Goal: Task Accomplishment & Management: Complete application form

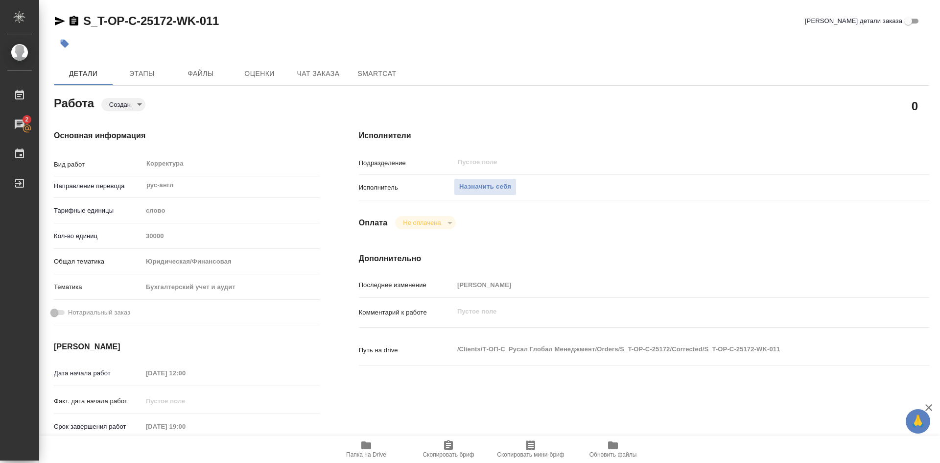
scroll to position [49, 0]
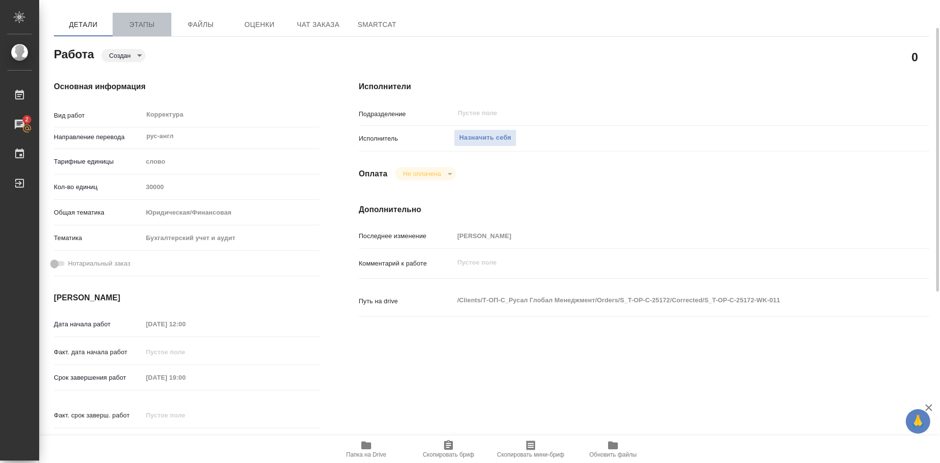
click at [149, 28] on span "Этапы" at bounding box center [141, 25] width 47 height 12
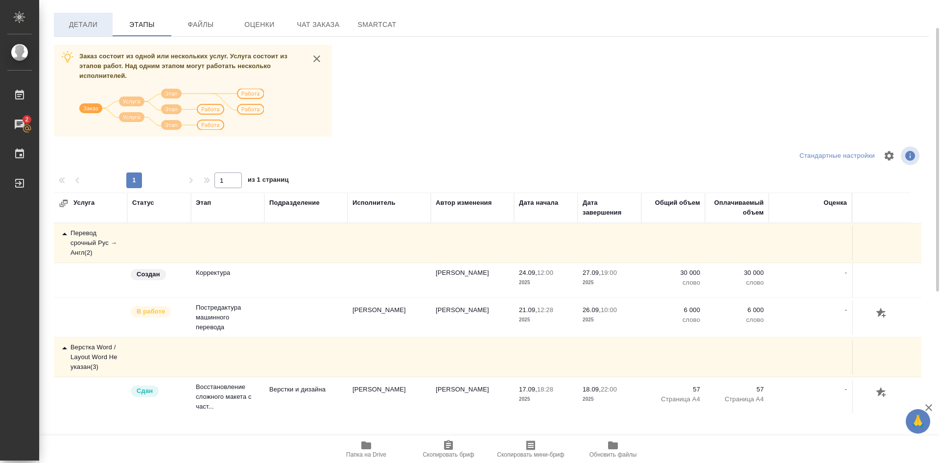
click at [81, 26] on span "Детали" at bounding box center [83, 25] width 47 height 12
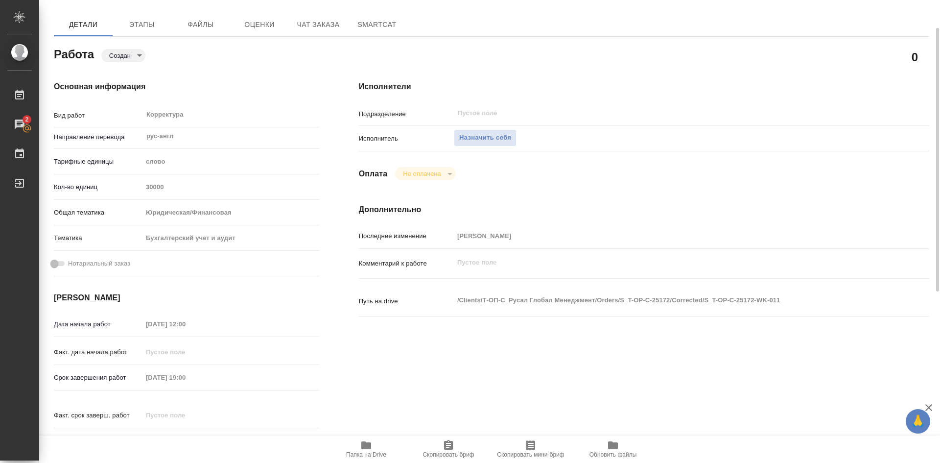
type textarea "x"
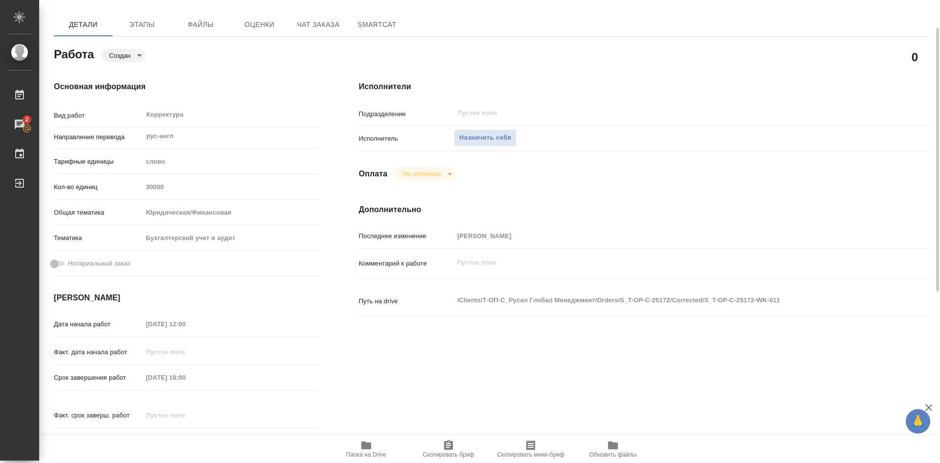
type textarea "x"
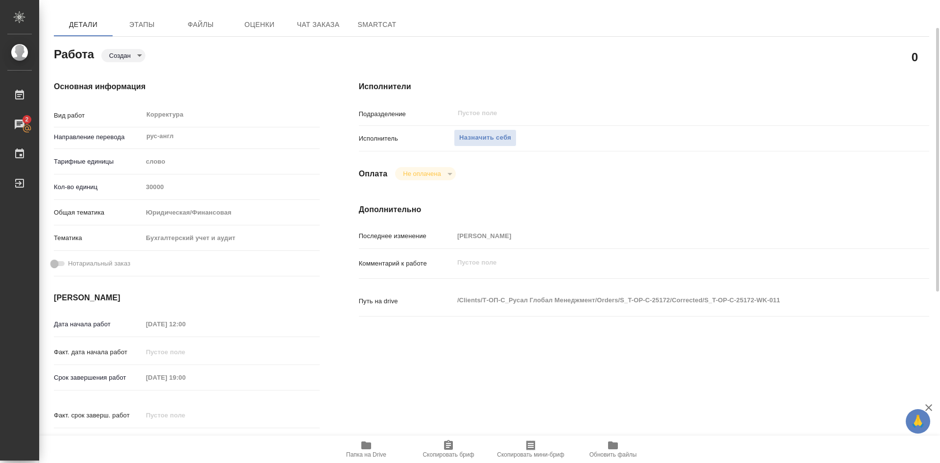
type textarea "x"
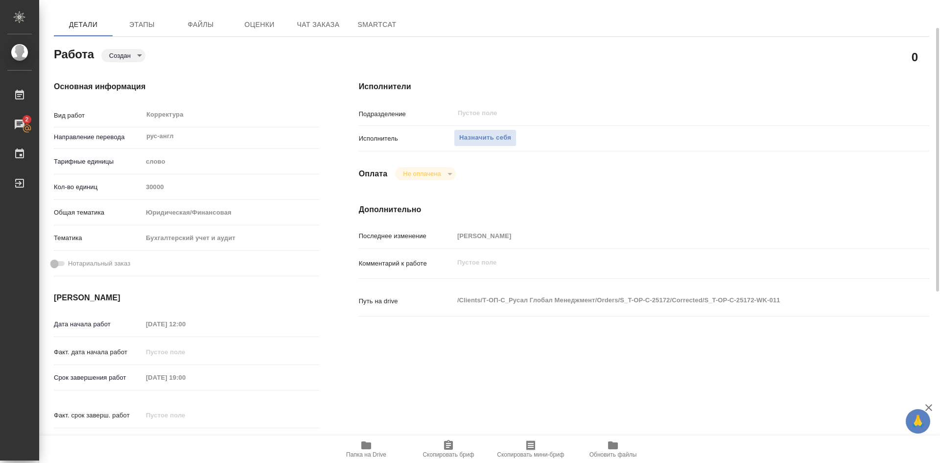
type textarea "x"
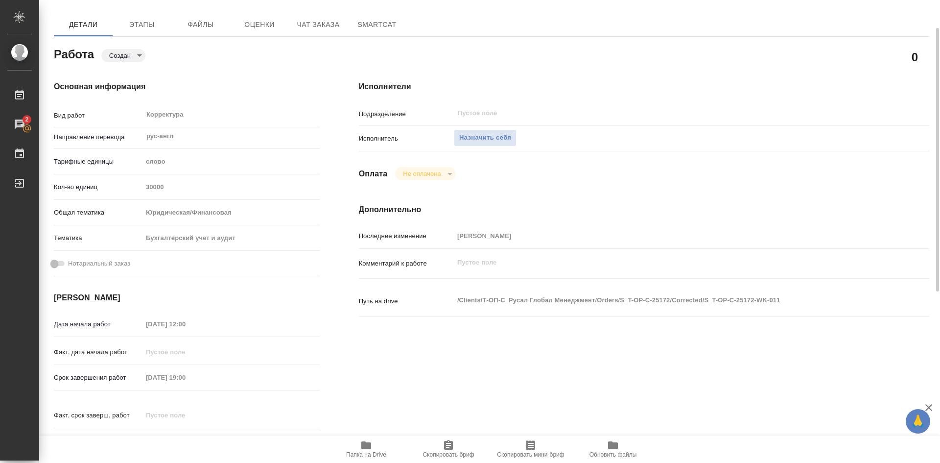
click at [370, 449] on icon "button" at bounding box center [366, 445] width 12 height 12
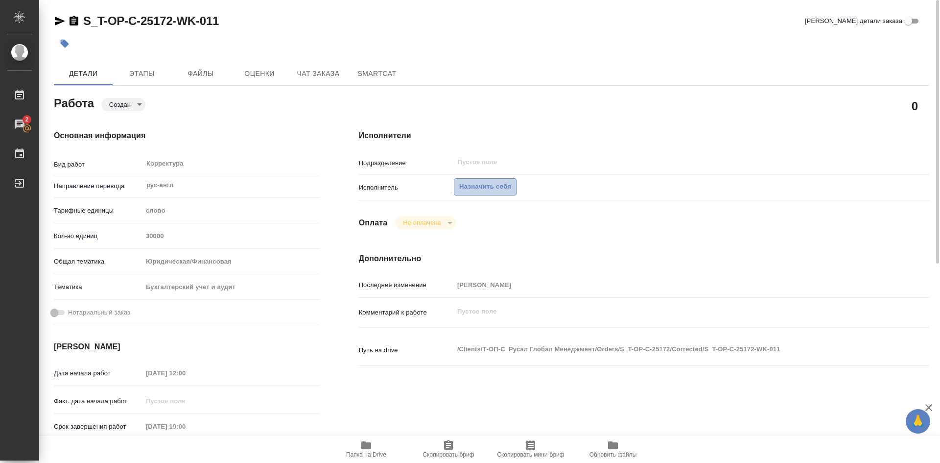
click at [485, 185] on span "Назначить себя" at bounding box center [485, 186] width 52 height 11
type textarea "x"
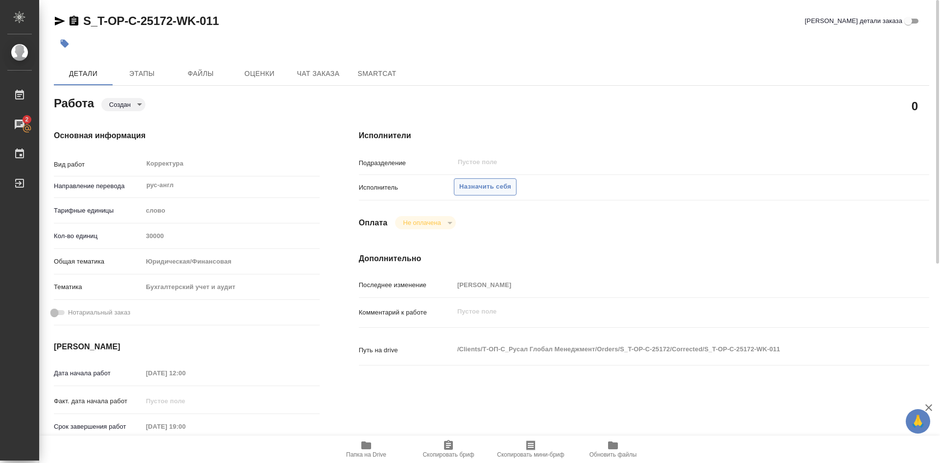
type textarea "x"
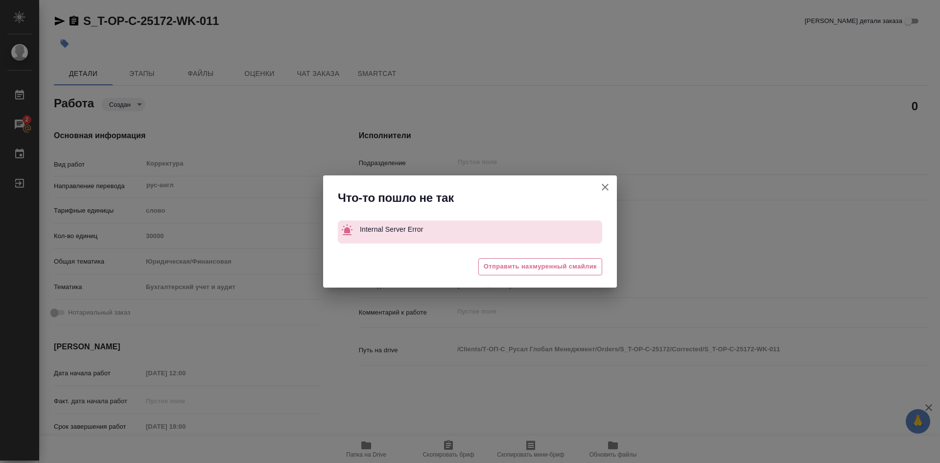
click at [603, 186] on icon "button" at bounding box center [605, 187] width 12 height 12
type textarea "x"
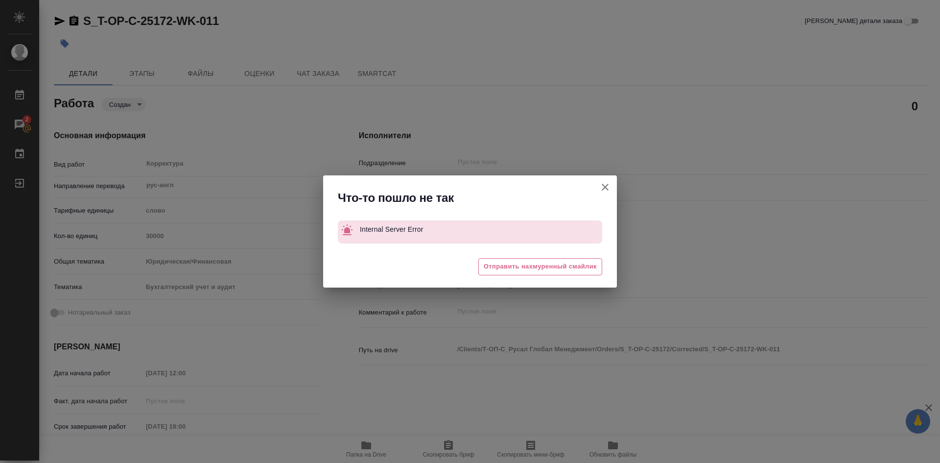
type textarea "x"
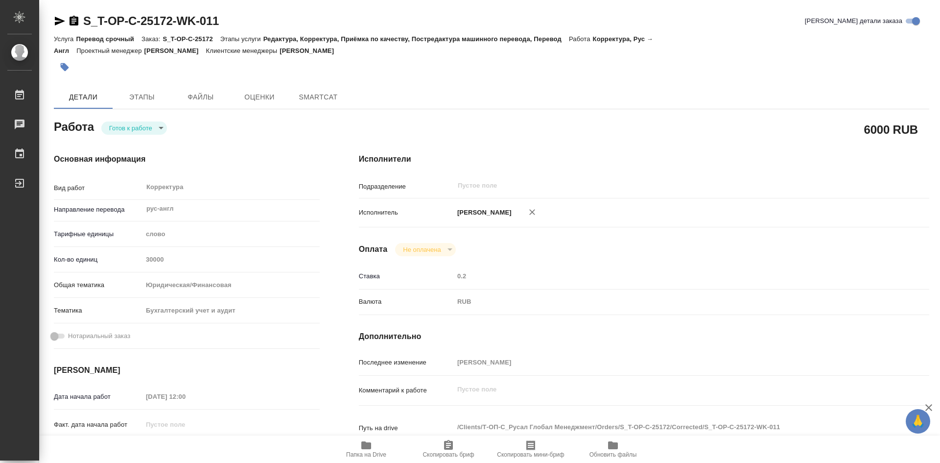
type textarea "x"
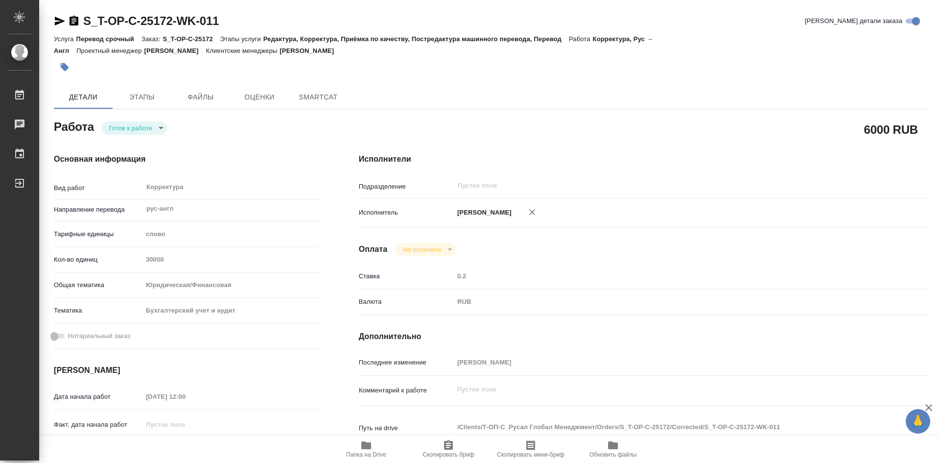
type textarea "x"
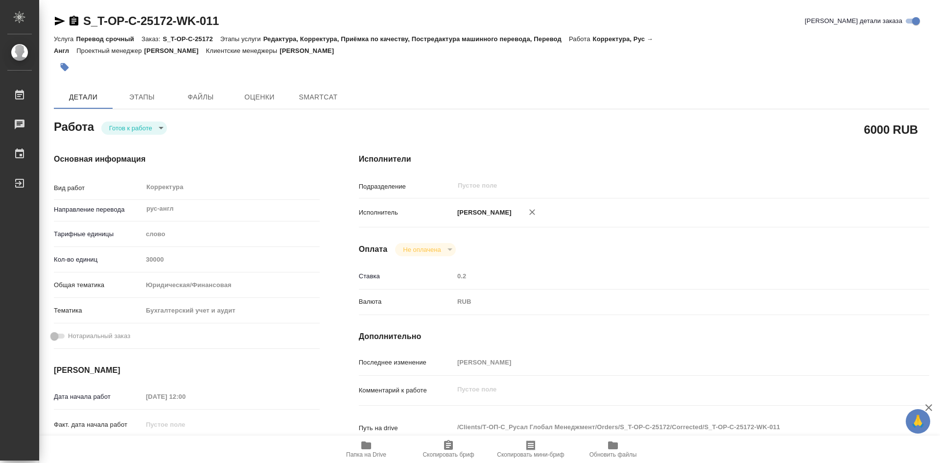
type textarea "x"
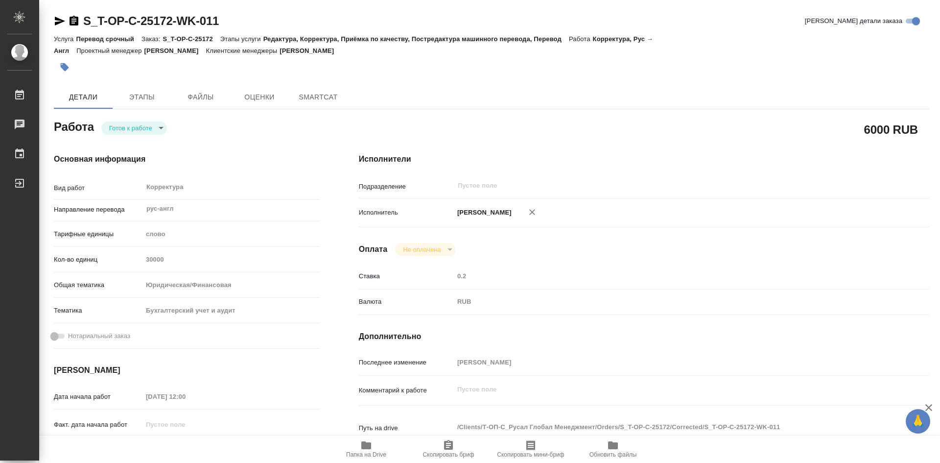
type textarea "x"
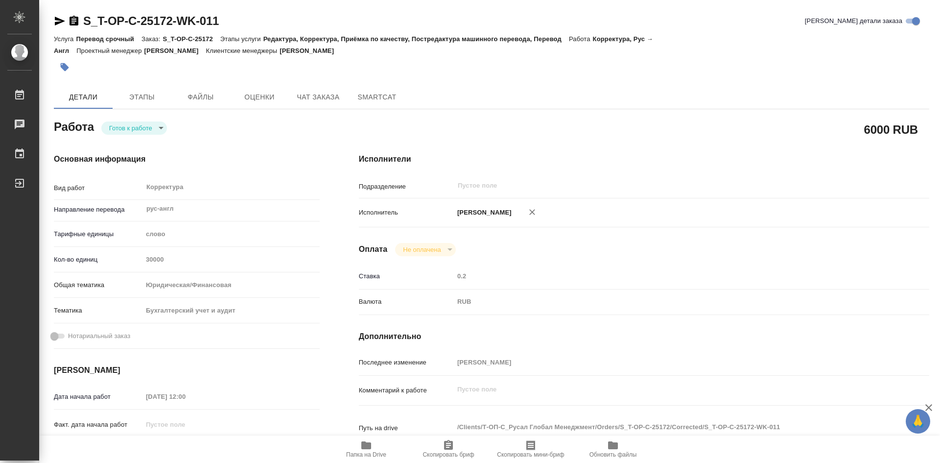
type textarea "x"
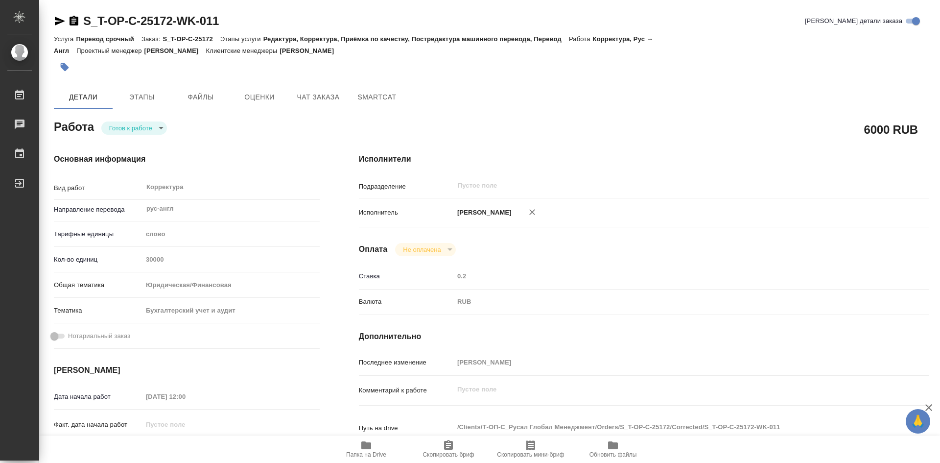
type textarea "x"
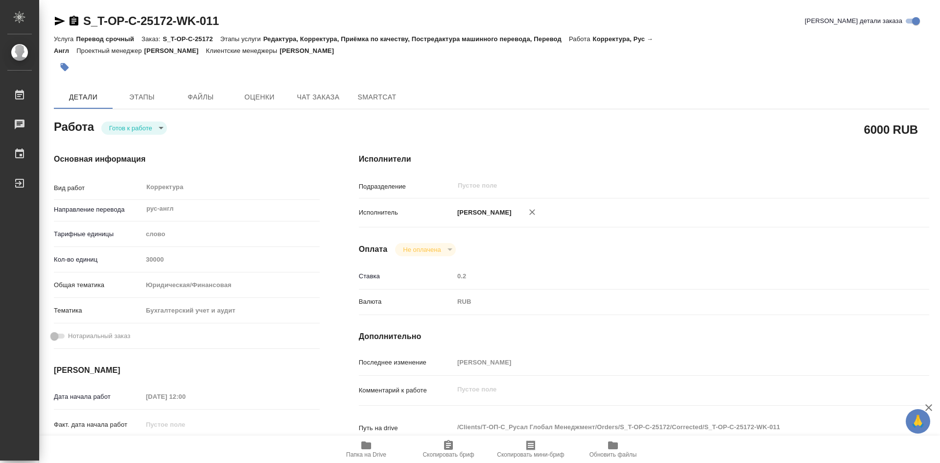
click at [161, 127] on body "🙏 .cls-1 fill:#fff; AWATERA [PERSON_NAME] Работы Чаты График Выйти S_T-OP-C-251…" at bounding box center [470, 231] width 940 height 463
click at [148, 127] on li "В работе" at bounding box center [134, 127] width 66 height 17
type textarea "x"
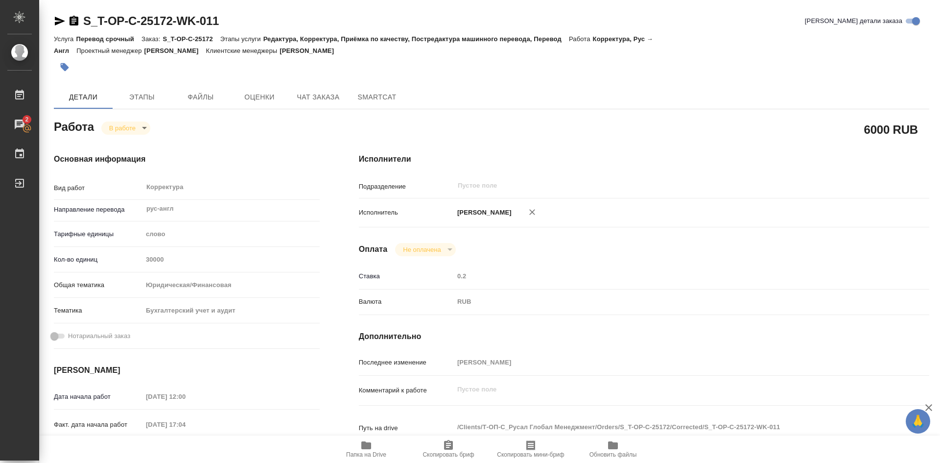
type textarea "x"
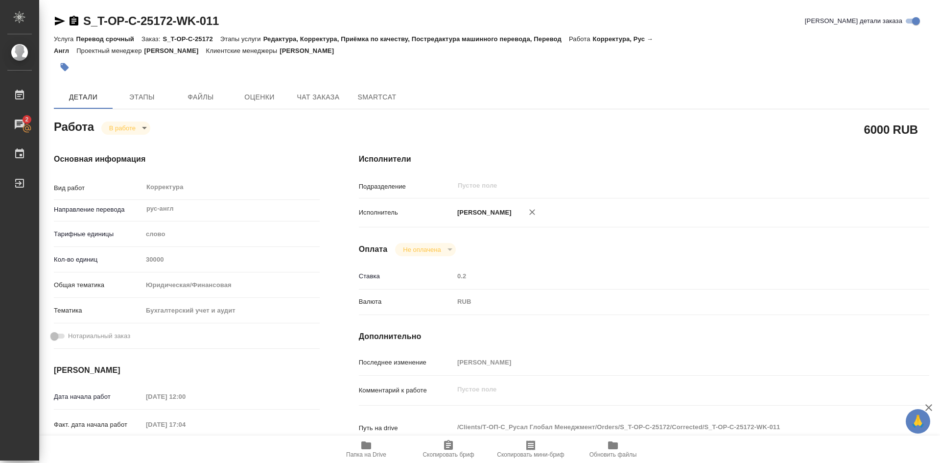
type textarea "x"
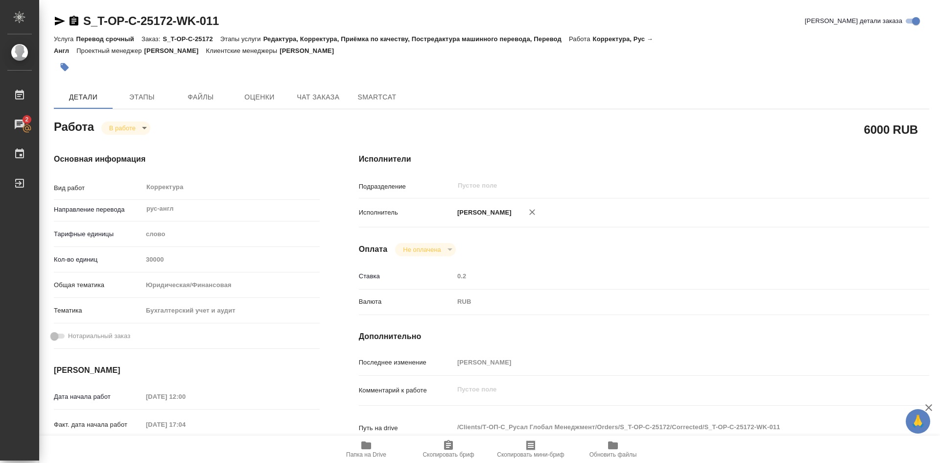
type textarea "x"
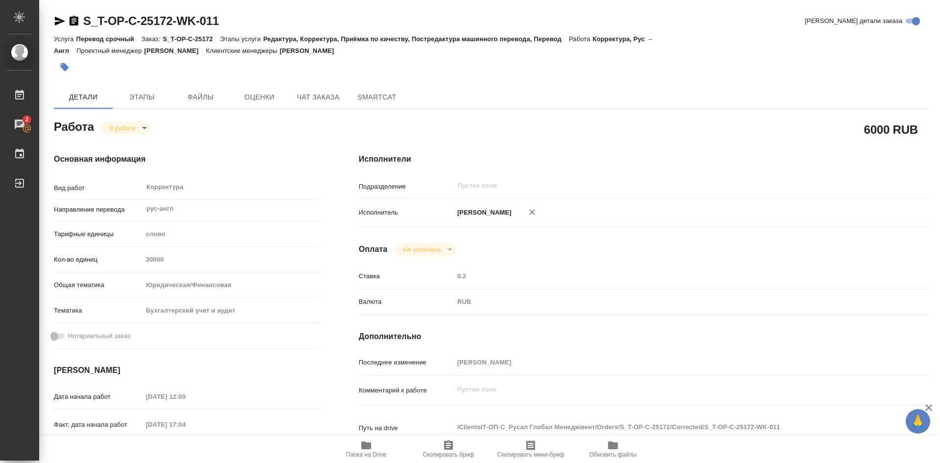
type textarea "x"
click at [448, 447] on icon "button" at bounding box center [449, 445] width 12 height 12
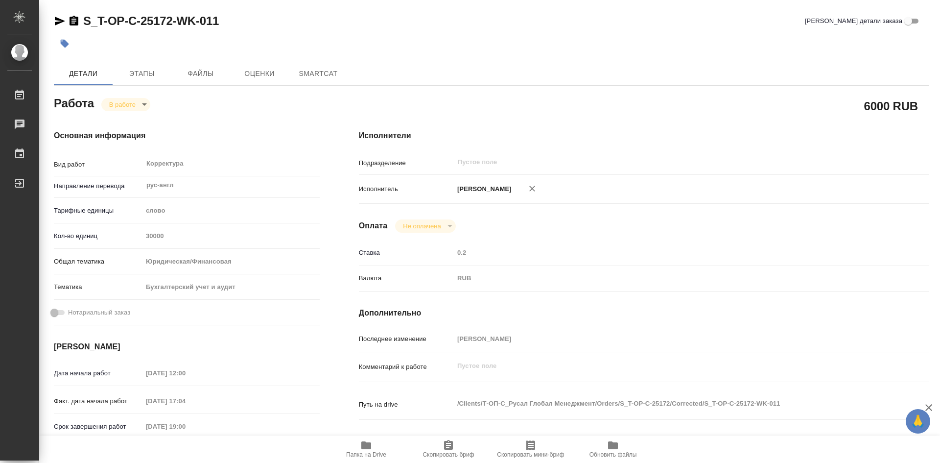
type textarea "x"
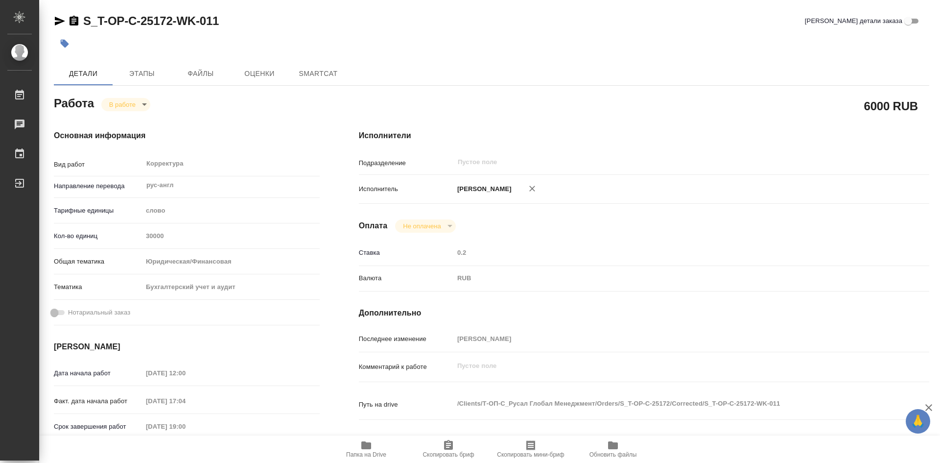
type textarea "x"
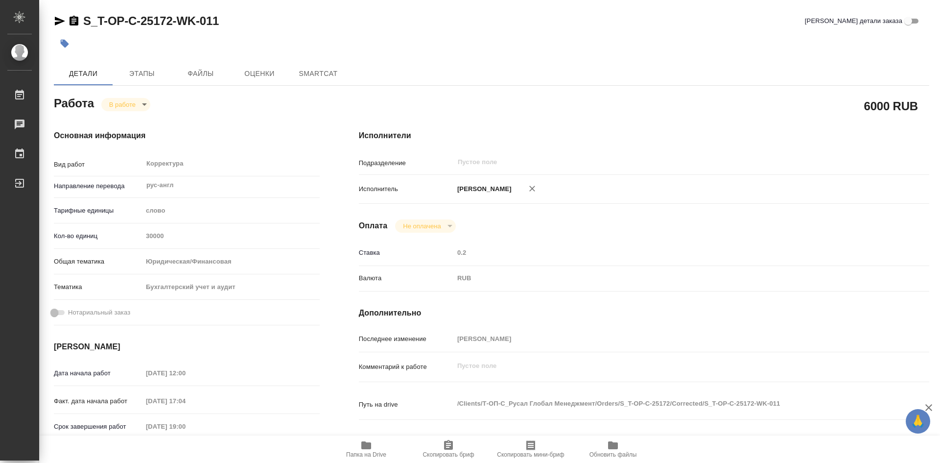
type textarea "x"
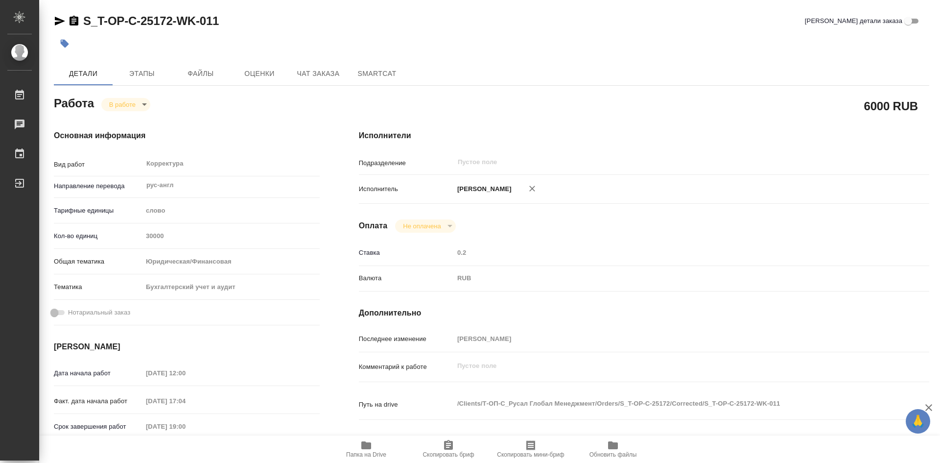
type textarea "x"
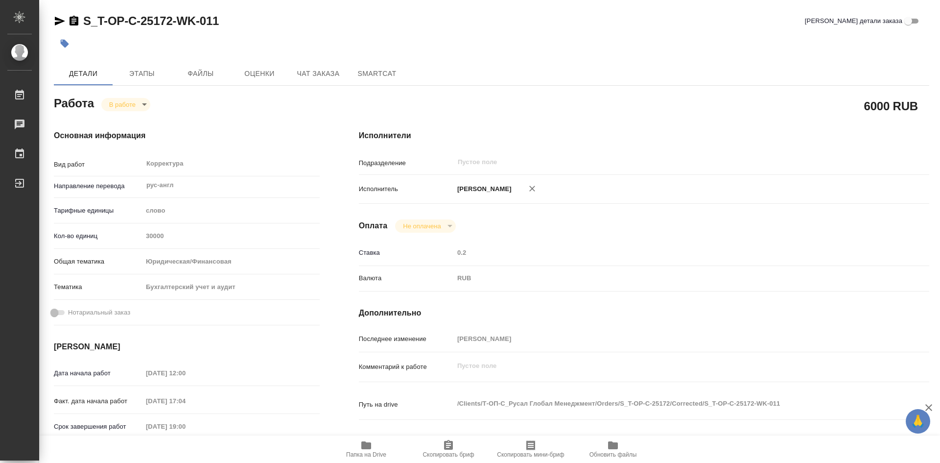
click at [369, 443] on icon "button" at bounding box center [366, 445] width 10 height 8
type textarea "x"
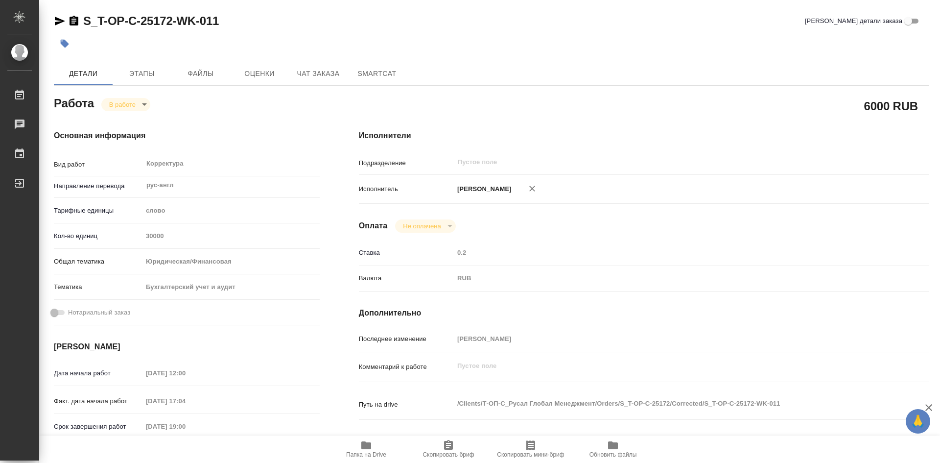
type textarea "x"
